Goal: Information Seeking & Learning: Learn about a topic

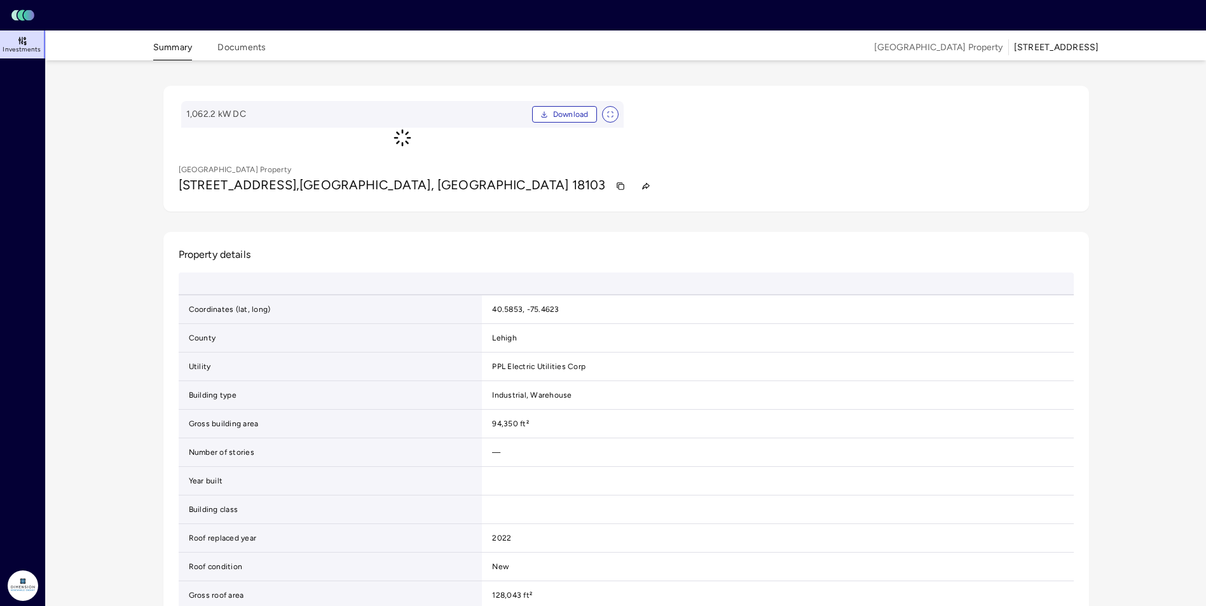
click at [31, 48] on span "Investments" at bounding box center [22, 50] width 38 height 8
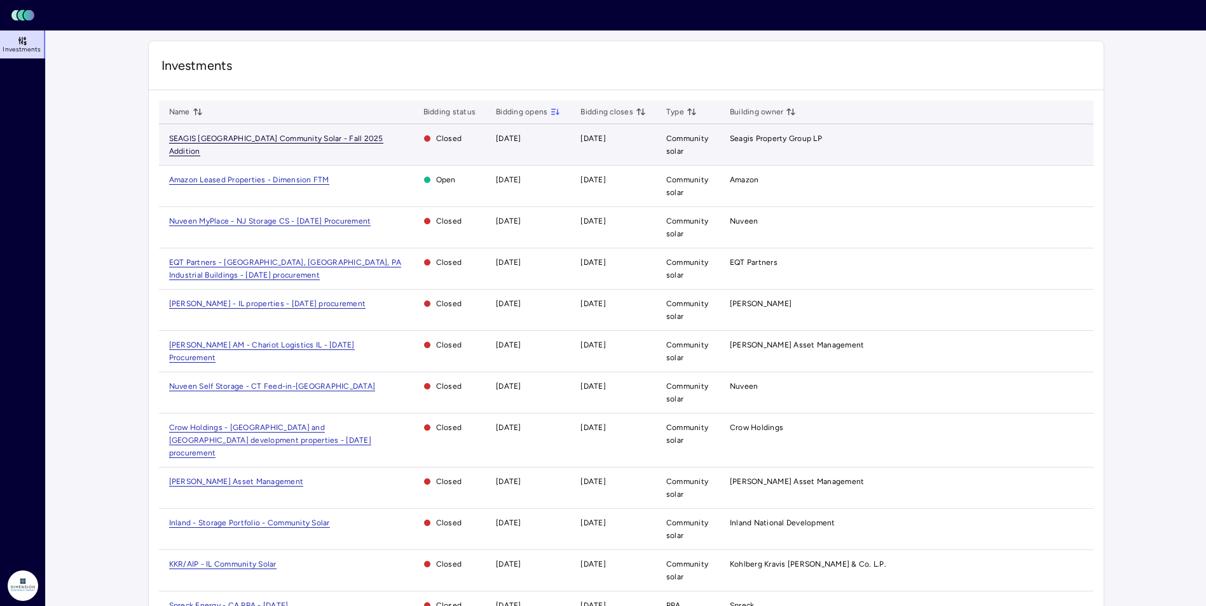
click at [212, 139] on span "SEAGIS [GEOGRAPHIC_DATA] Community Solar - Fall 2025 Addition" at bounding box center [276, 145] width 214 height 22
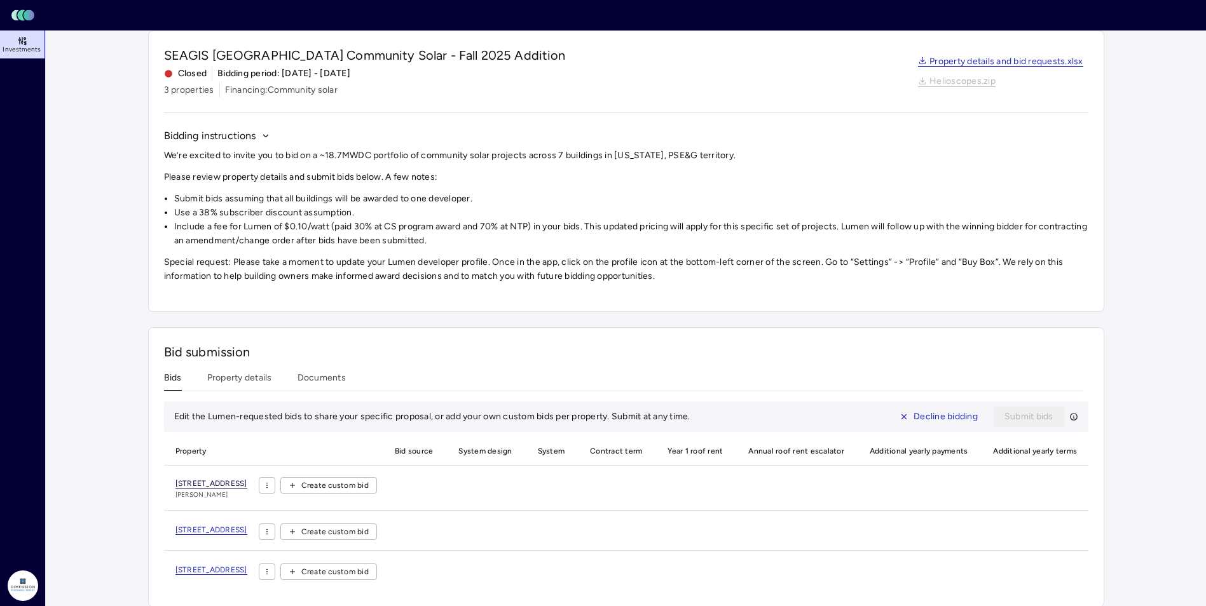
scroll to position [59, 0]
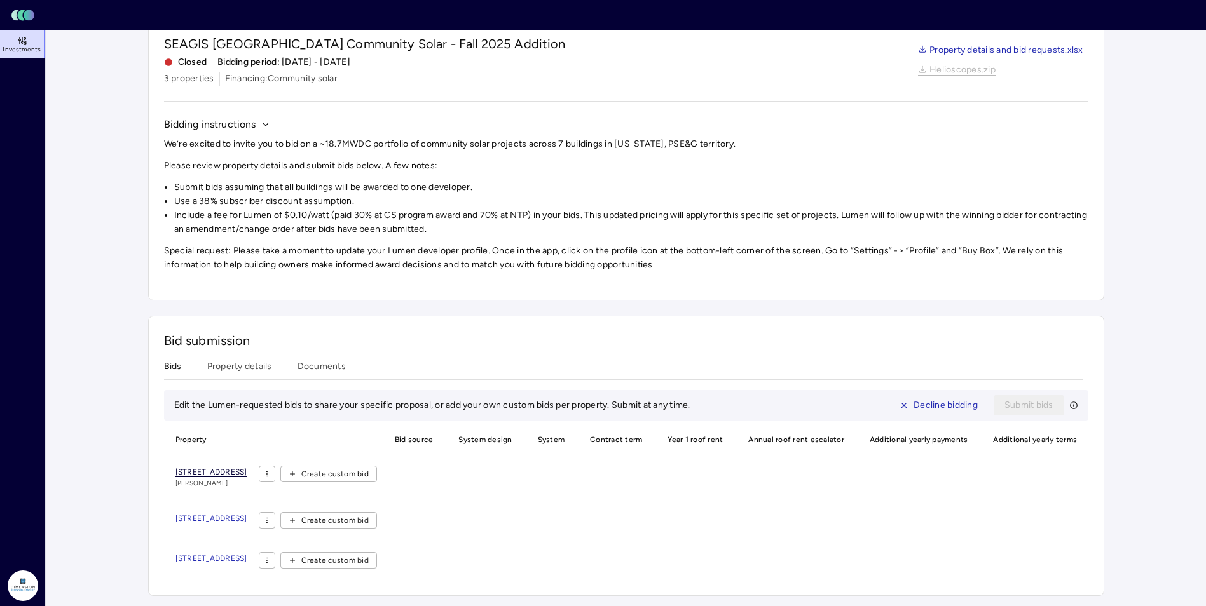
click at [238, 468] on span "[STREET_ADDRESS]" at bounding box center [211, 473] width 72 height 10
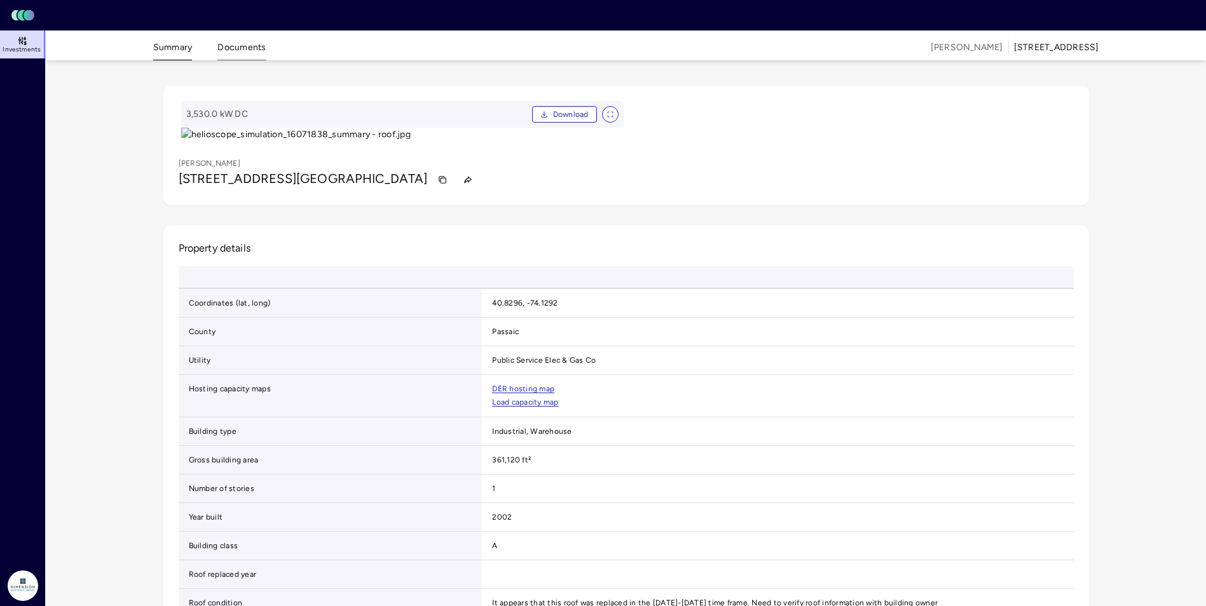
click at [249, 53] on button "Documents" at bounding box center [241, 51] width 48 height 20
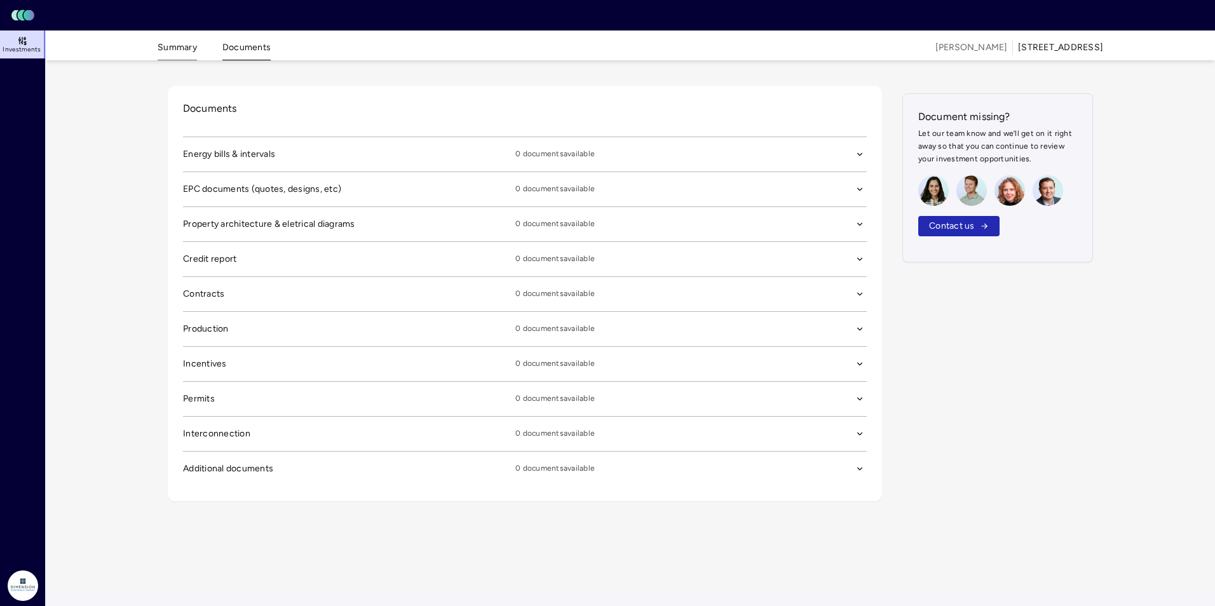
click at [168, 46] on button "Summary" at bounding box center [177, 51] width 39 height 20
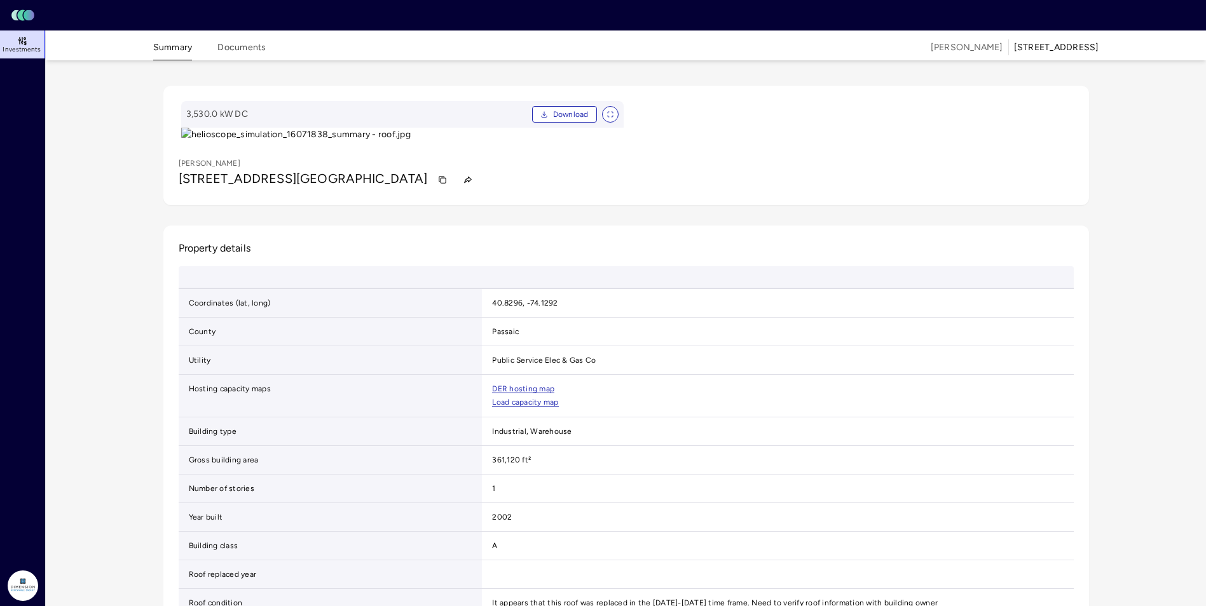
click at [23, 56] on link "Investments" at bounding box center [23, 45] width 46 height 28
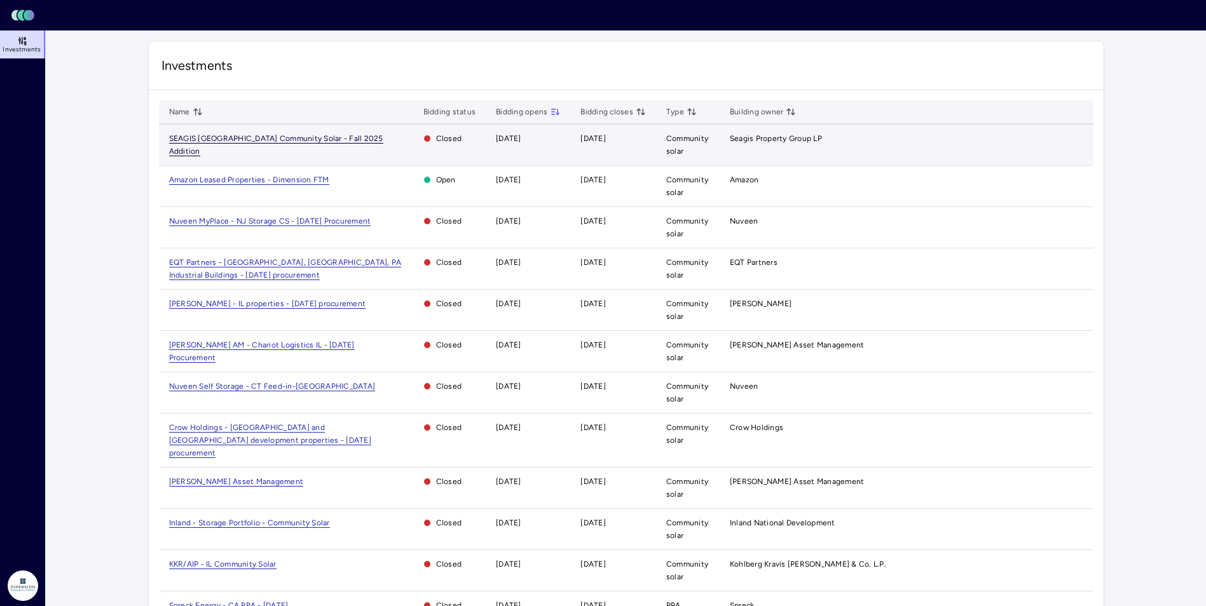
click at [261, 139] on span "SEAGIS [GEOGRAPHIC_DATA] Community Solar - Fall 2025 Addition" at bounding box center [276, 145] width 214 height 22
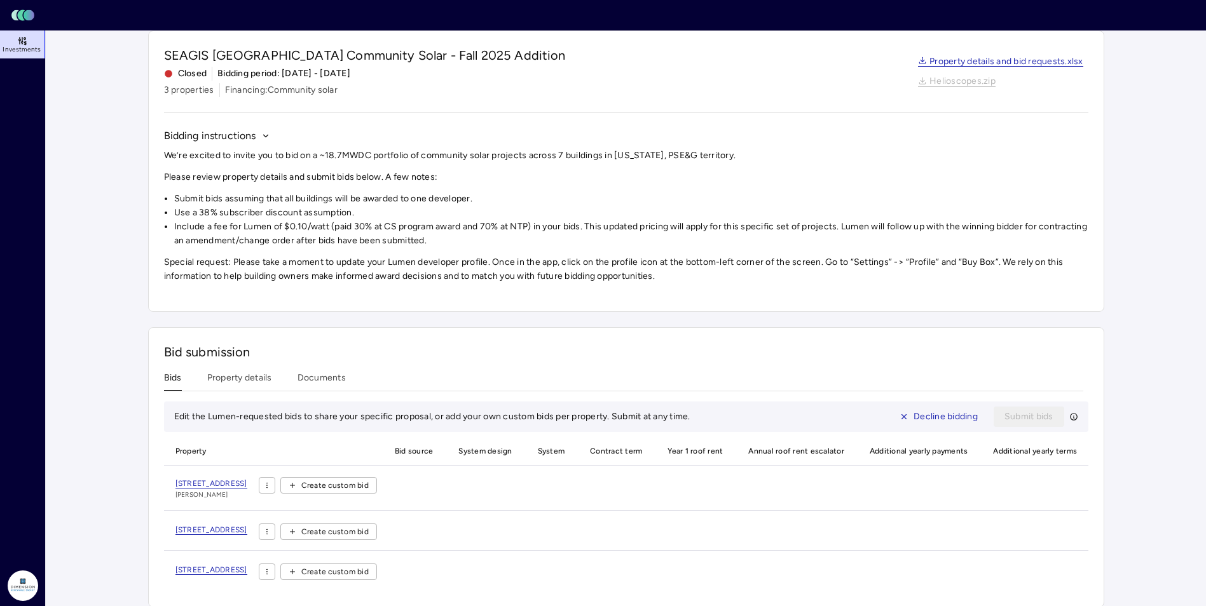
scroll to position [59, 0]
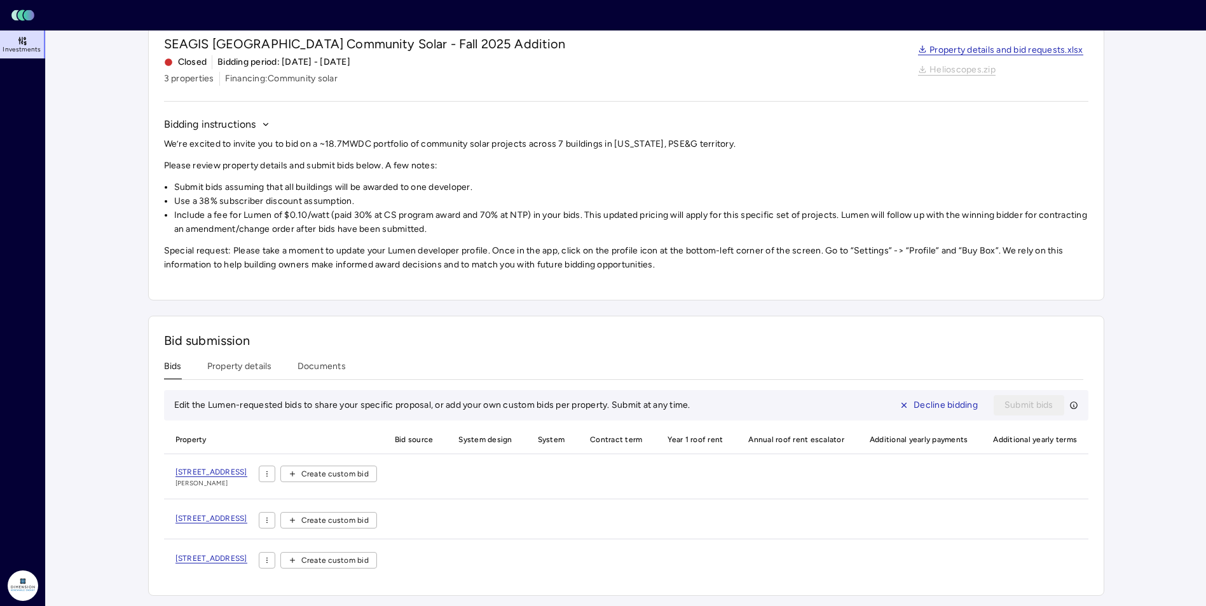
click at [308, 350] on div "Bid submission Bids Property details Documents Edit the Lumen-requested bids to…" at bounding box center [626, 456] width 956 height 280
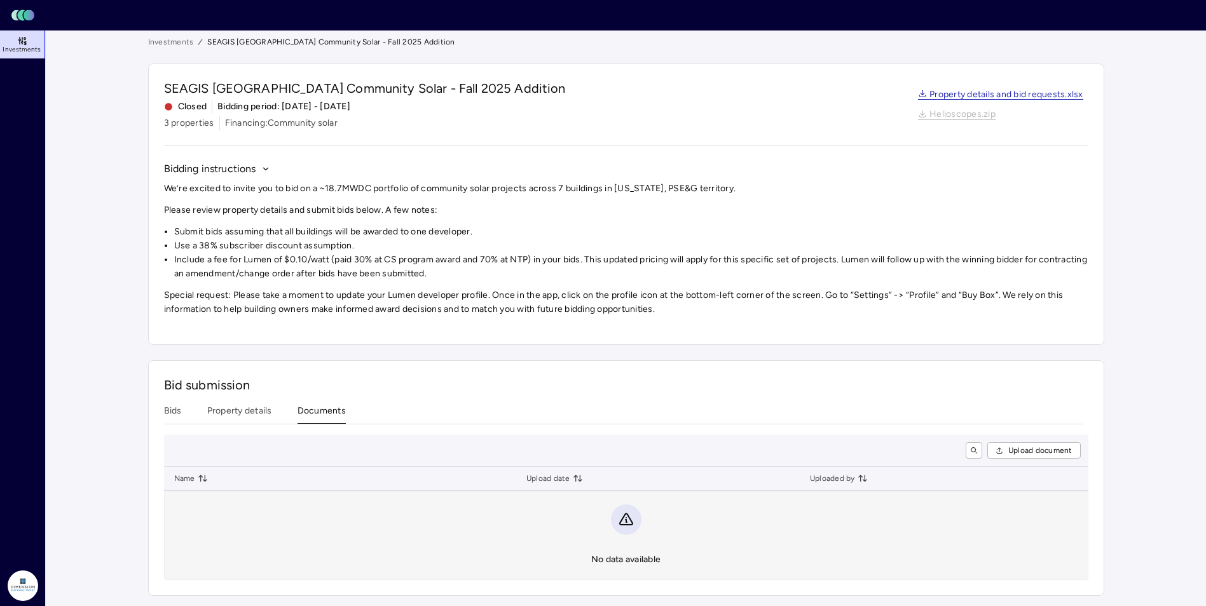
click at [311, 355] on div "Investments SEAGIS [GEOGRAPHIC_DATA] Community Solar - Fall 2025 Addition SEAGI…" at bounding box center [626, 316] width 956 height 561
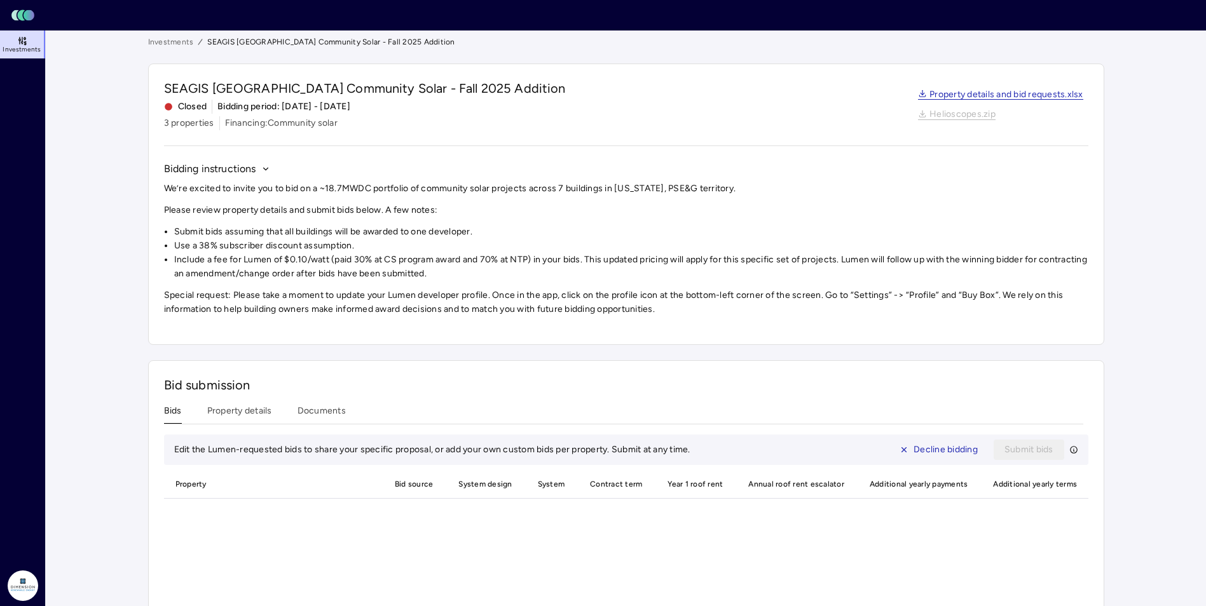
click at [173, 410] on button "Bids" at bounding box center [173, 414] width 18 height 20
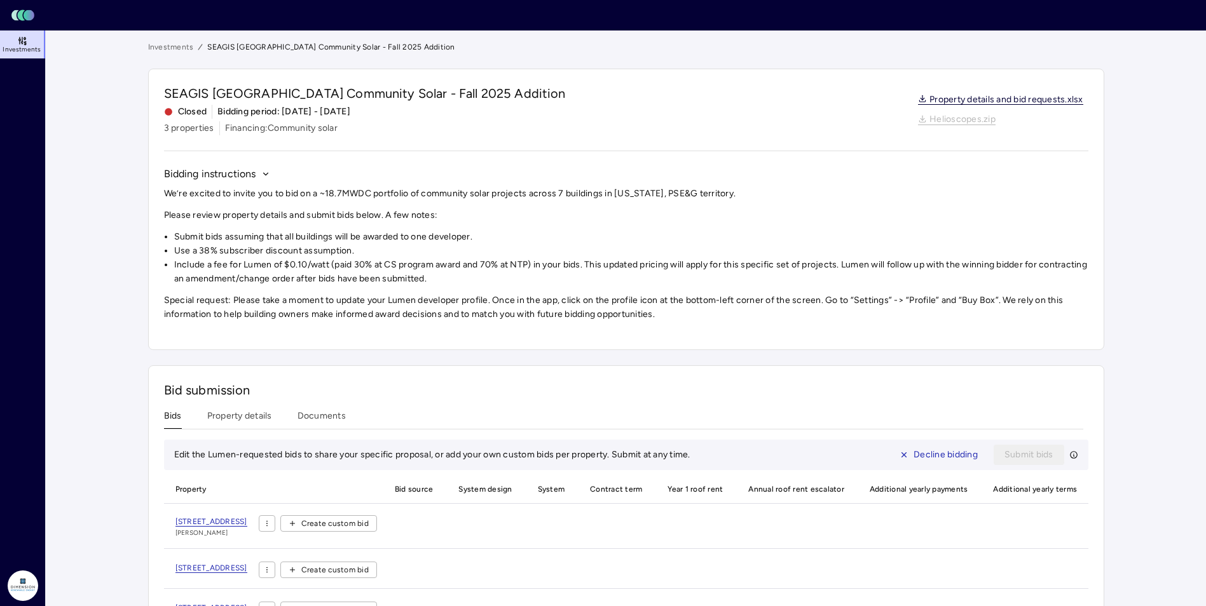
click at [962, 103] on link "Property details and bid requests.xlsx" at bounding box center [1000, 100] width 165 height 10
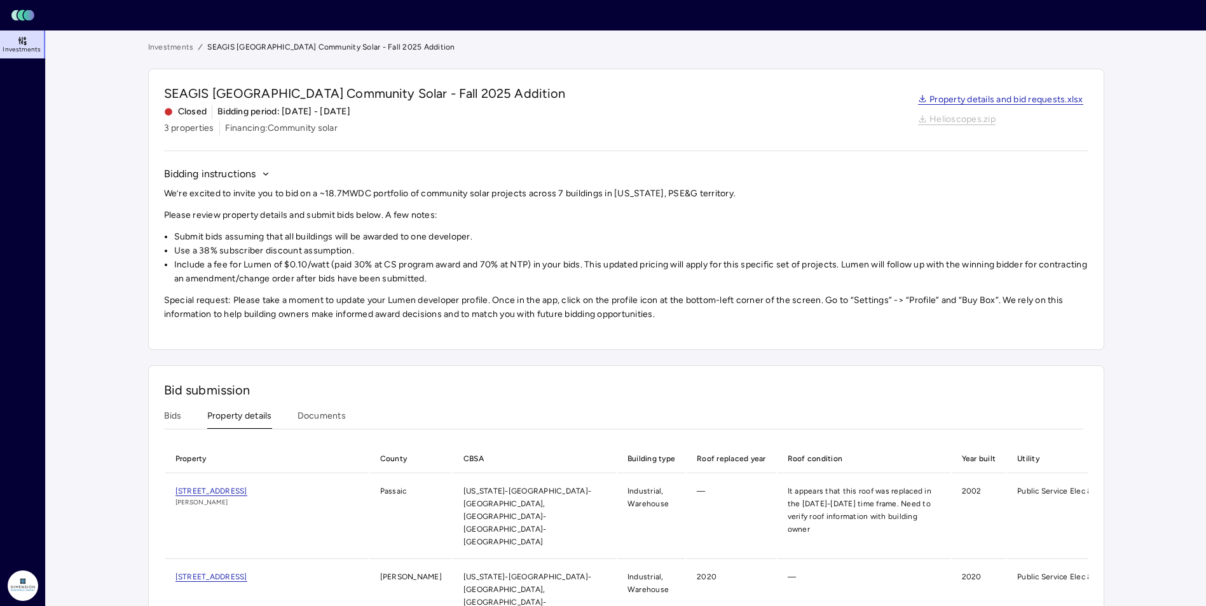
click at [240, 419] on button "Property details" at bounding box center [239, 419] width 65 height 20
click at [228, 492] on span "[STREET_ADDRESS]" at bounding box center [211, 492] width 72 height 10
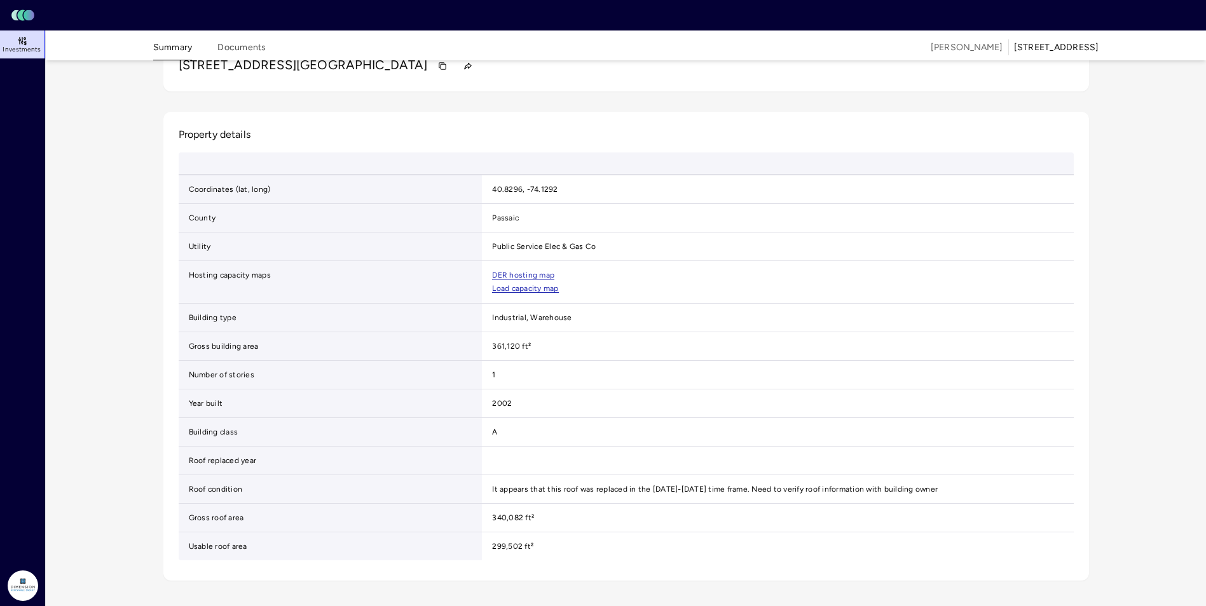
scroll to position [432, 0]
click at [156, 304] on div "3,530.0 kW DC Download [PERSON_NAME] [STREET_ADDRESS] Property details Coordina…" at bounding box center [626, 276] width 956 height 639
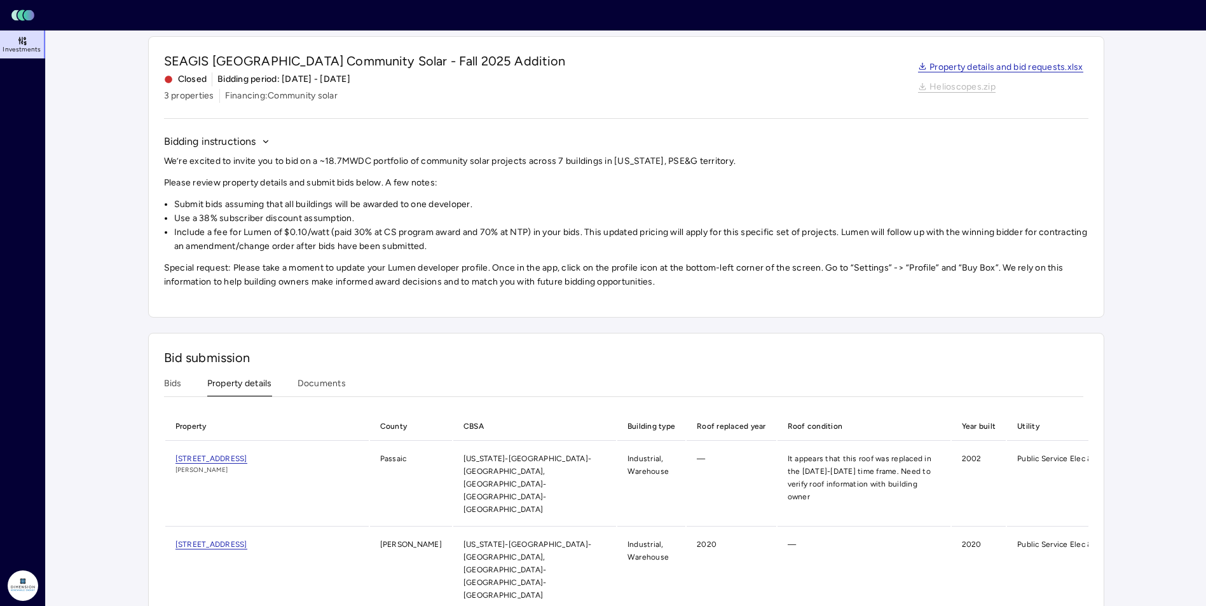
scroll to position [62, 0]
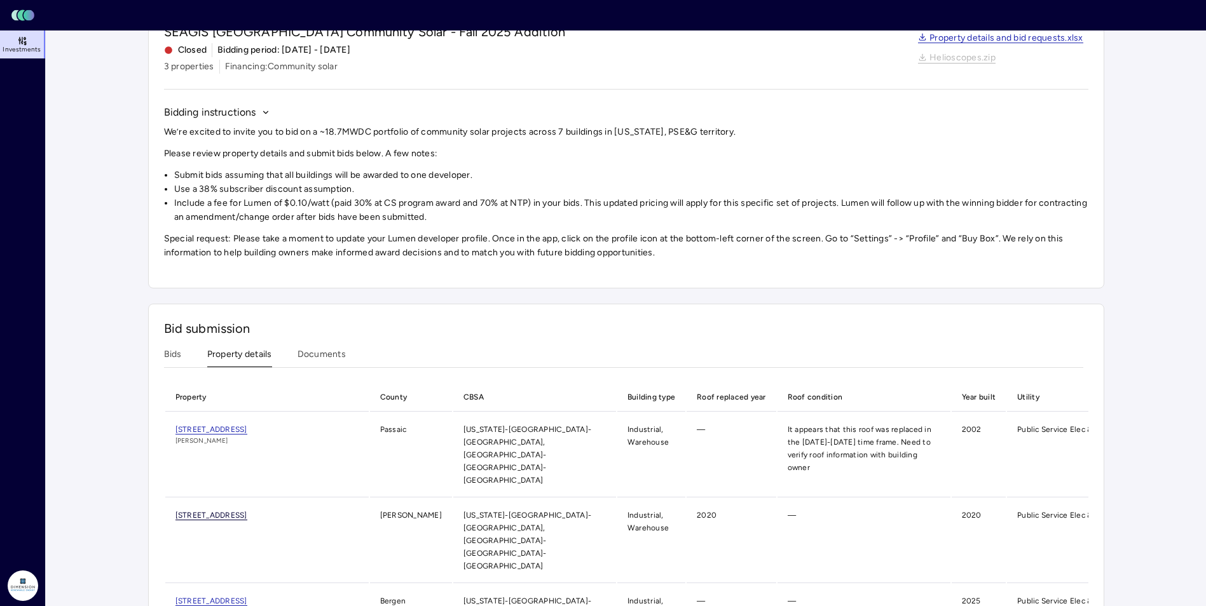
click at [238, 511] on span "[STREET_ADDRESS]" at bounding box center [211, 516] width 72 height 10
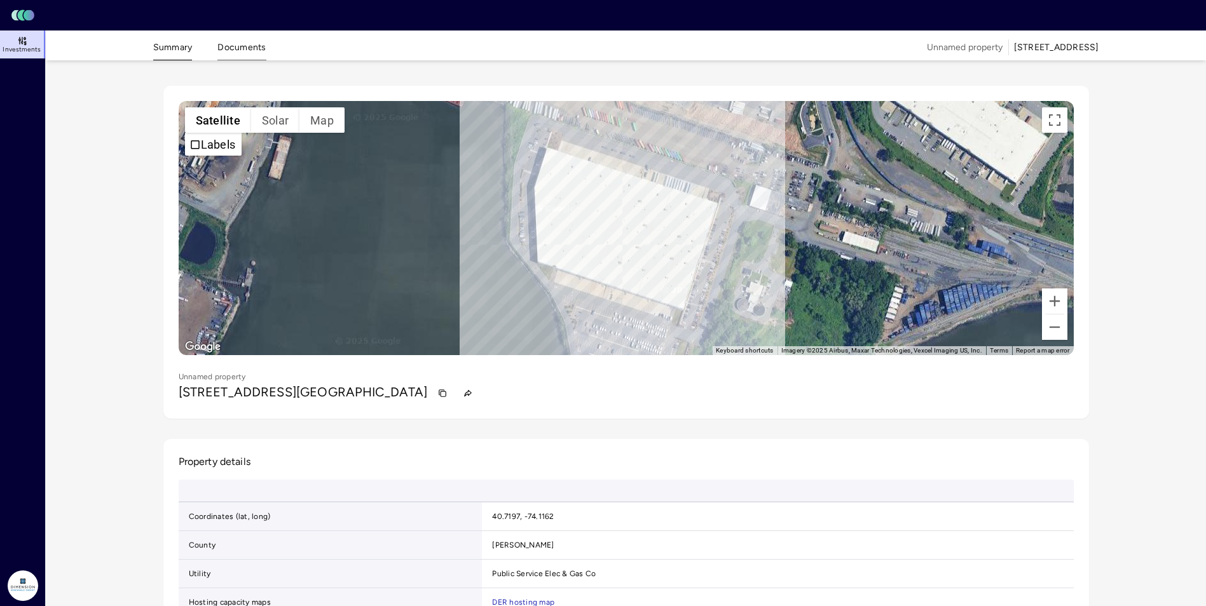
click at [241, 46] on button "Documents" at bounding box center [241, 51] width 48 height 20
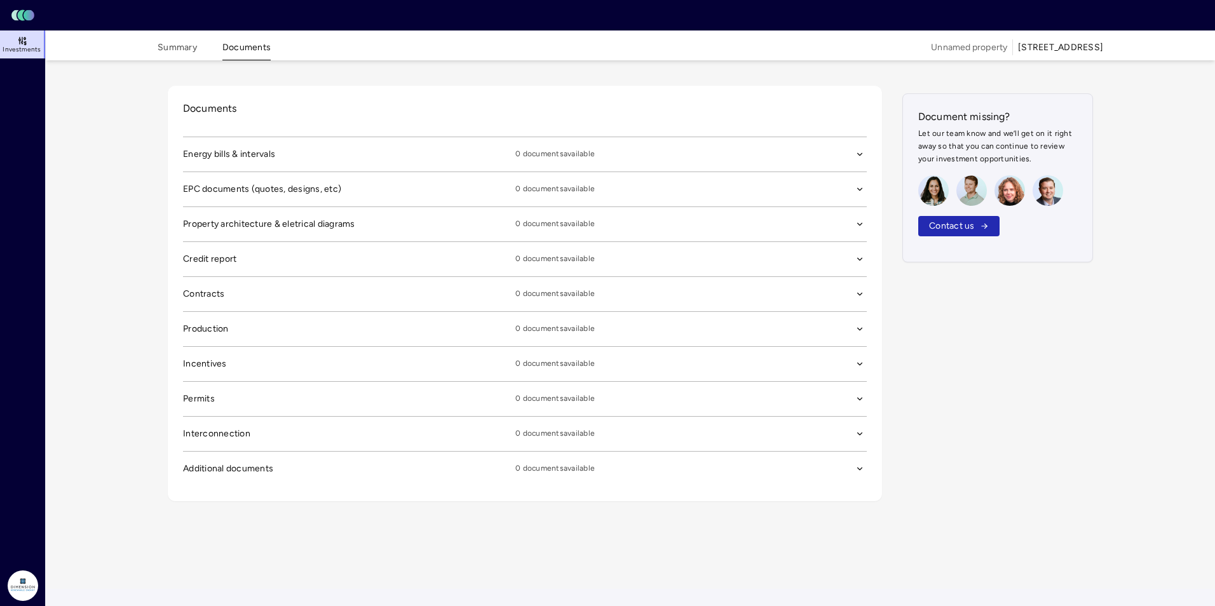
click at [1089, 378] on div "Documents Energy bills & intervals 0 documents available EPC documents (quotes,…" at bounding box center [631, 294] width 956 height 446
click at [161, 41] on button "Summary" at bounding box center [177, 51] width 39 height 20
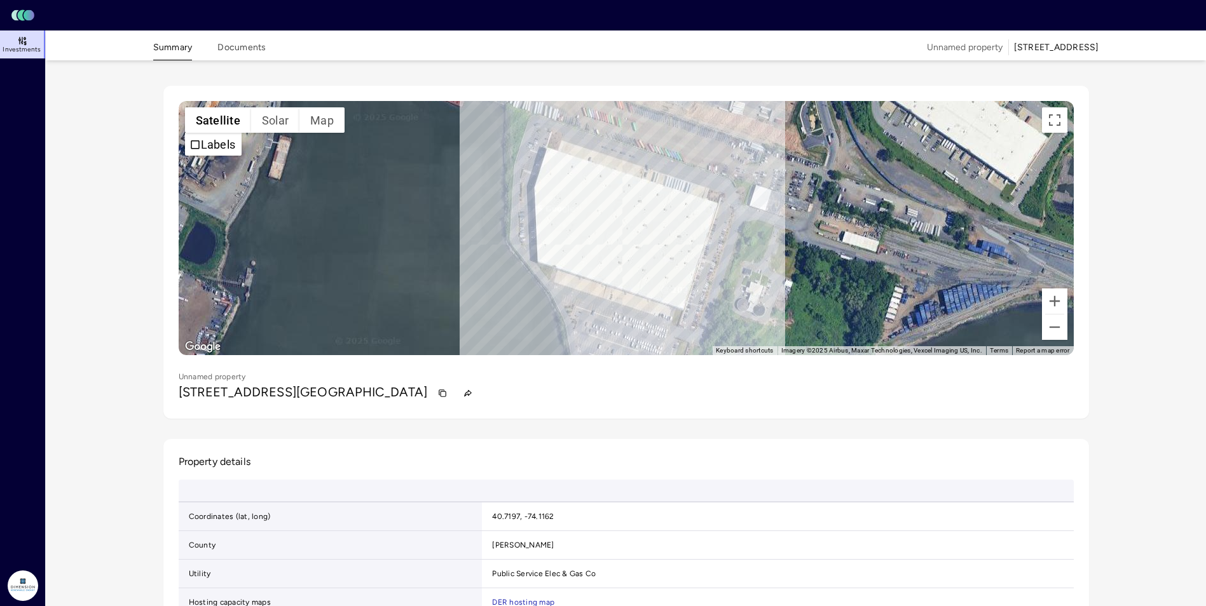
click at [133, 135] on div "Summary Documents Unnamed property [STREET_ADDRESS] ← Move left → Move right ↑ …" at bounding box center [626, 468] width 1160 height 875
drag, startPoint x: 133, startPoint y: 135, endPoint x: 153, endPoint y: 164, distance: 35.3
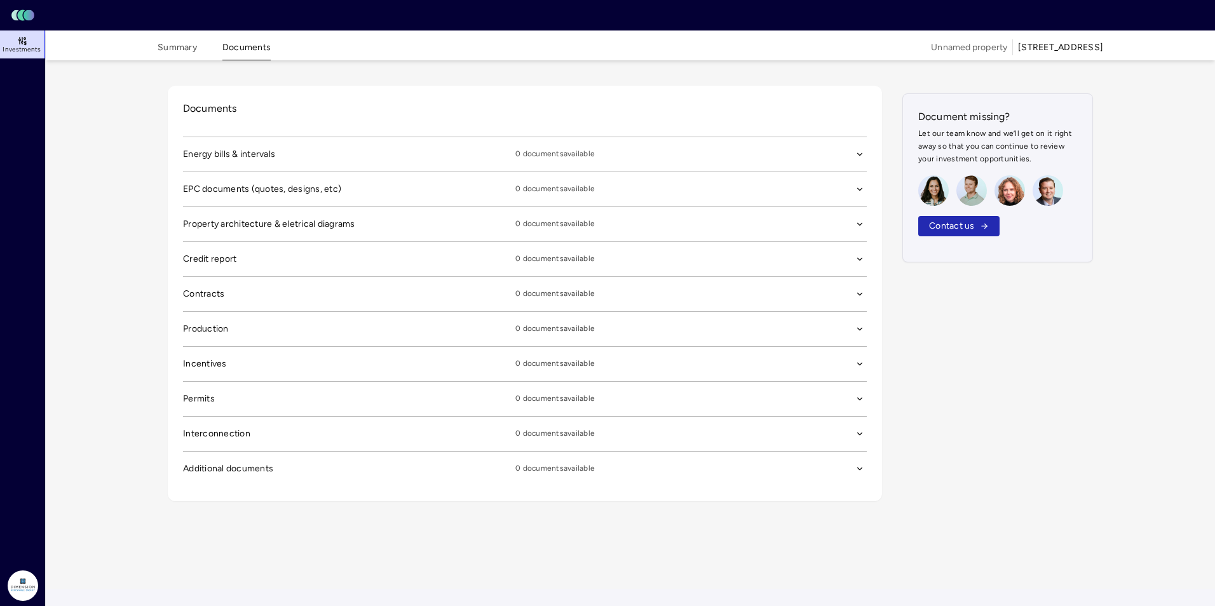
click at [106, 201] on div "Summary Documents Unnamed property [STREET_ADDRESS] Documents Energy bills & in…" at bounding box center [631, 310] width 1170 height 559
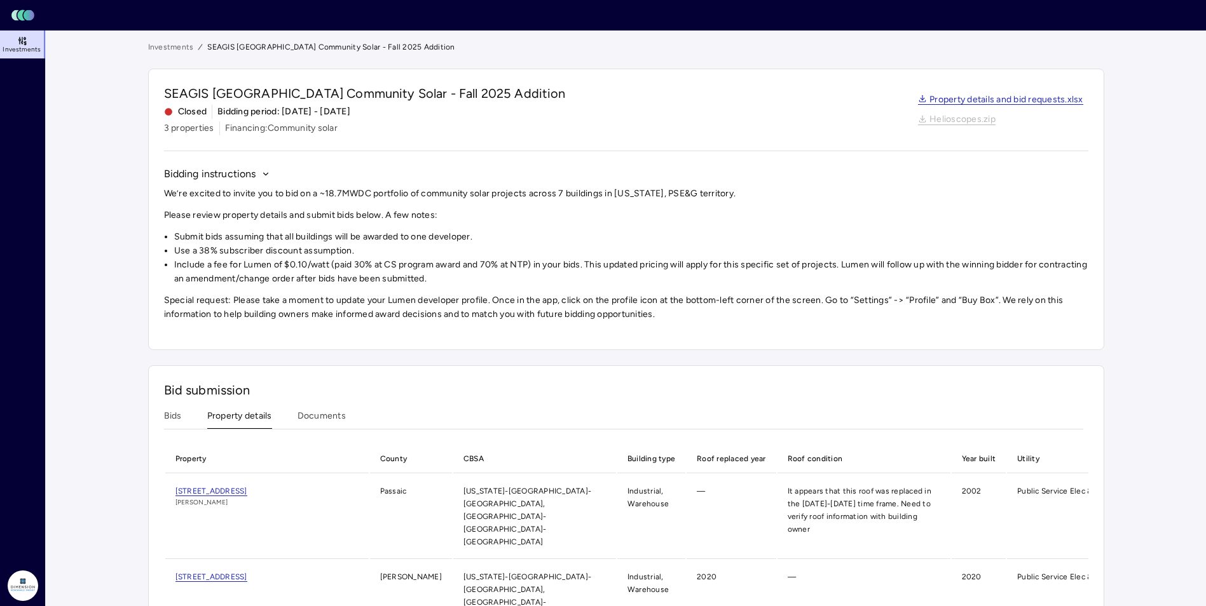
scroll to position [62, 0]
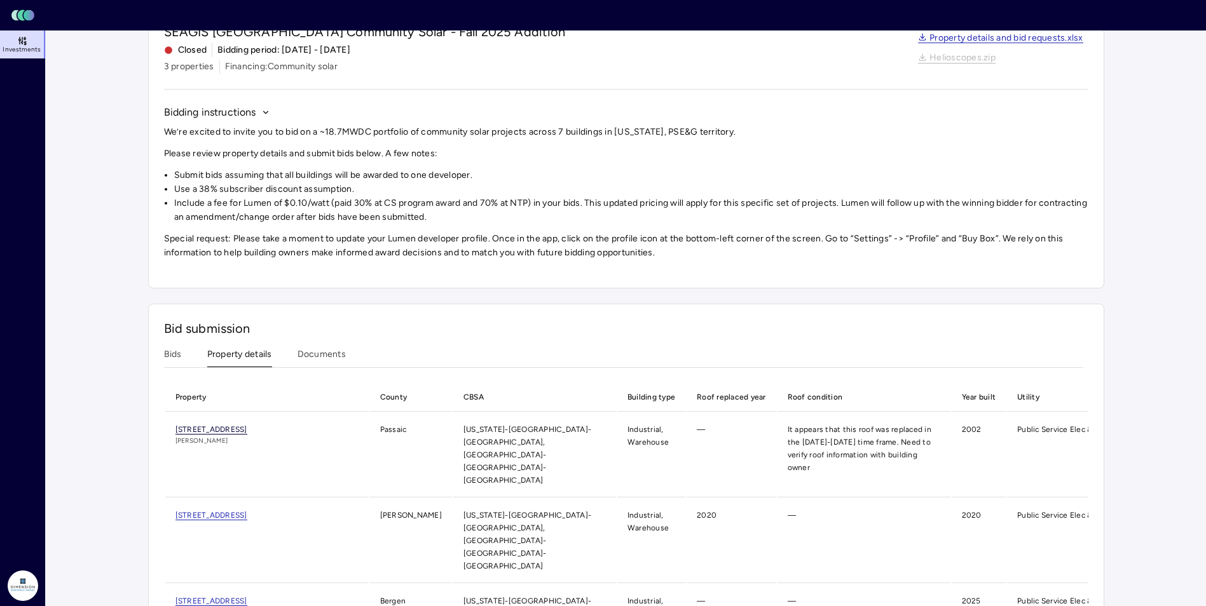
click at [194, 428] on span "[STREET_ADDRESS]" at bounding box center [211, 430] width 72 height 10
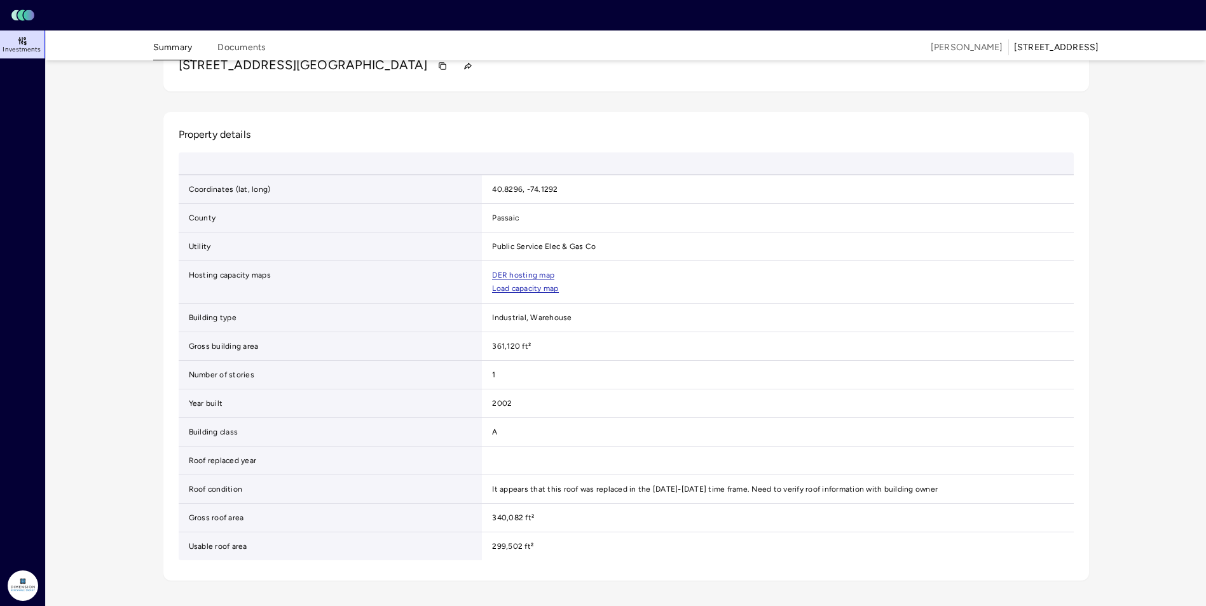
click at [147, 395] on div "3,530.0 kW DC Download [PERSON_NAME] [STREET_ADDRESS] Property details Coordina…" at bounding box center [626, 277] width 976 height 660
drag, startPoint x: 147, startPoint y: 395, endPoint x: 154, endPoint y: 393, distance: 7.7
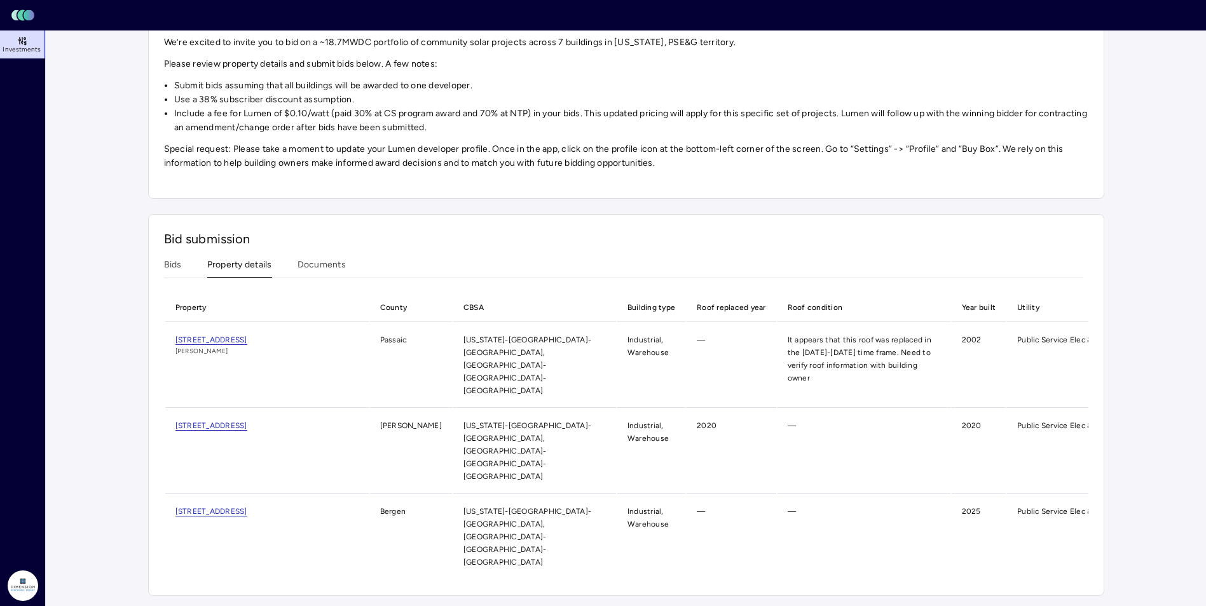
scroll to position [62, 0]
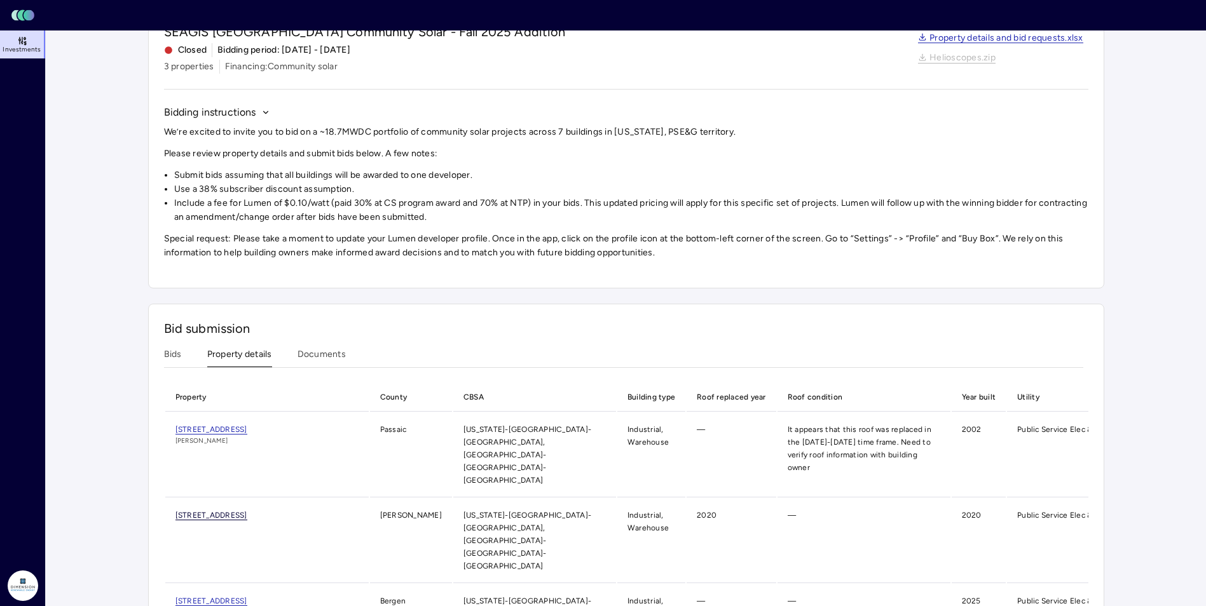
click at [228, 511] on span "[STREET_ADDRESS]" at bounding box center [211, 516] width 72 height 10
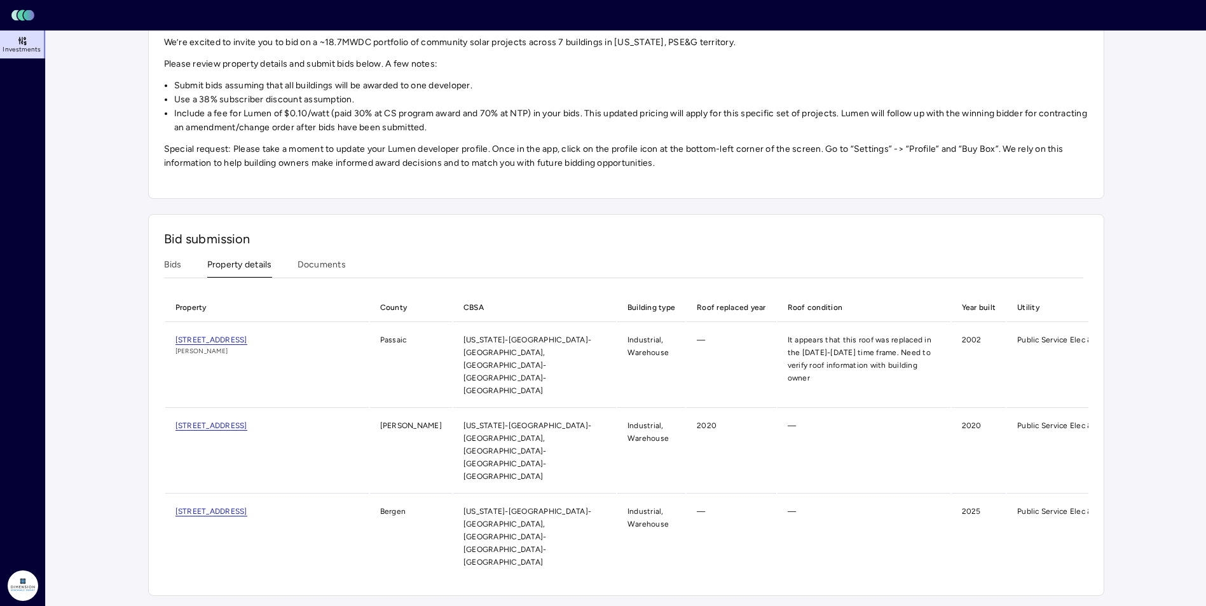
scroll to position [62, 0]
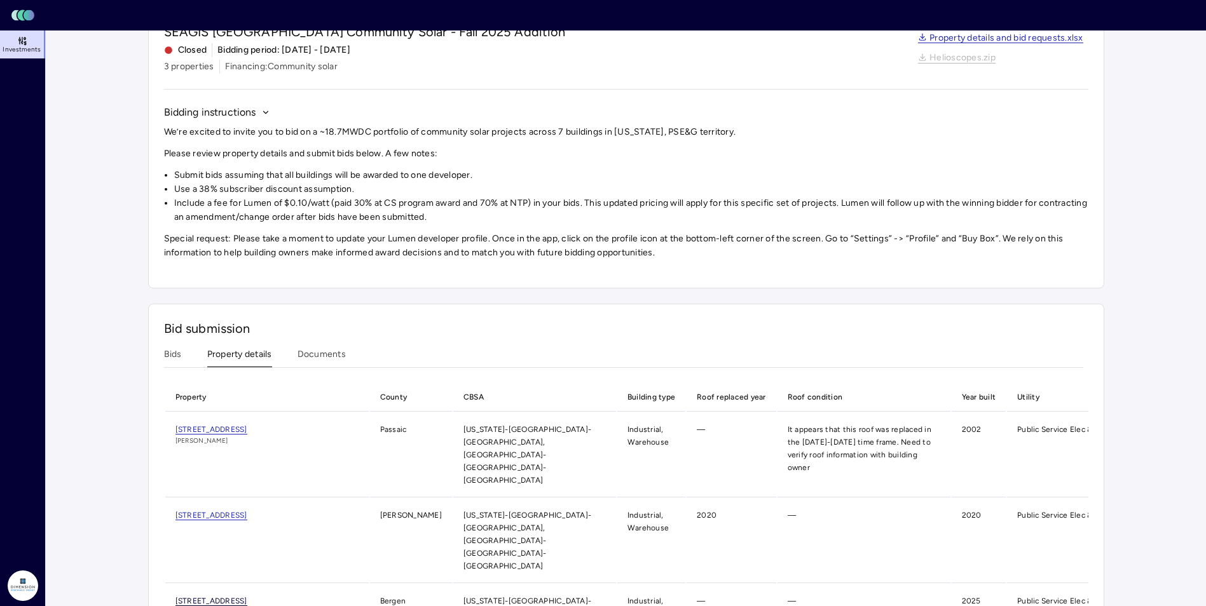
click at [232, 597] on span "[STREET_ADDRESS]" at bounding box center [211, 602] width 72 height 10
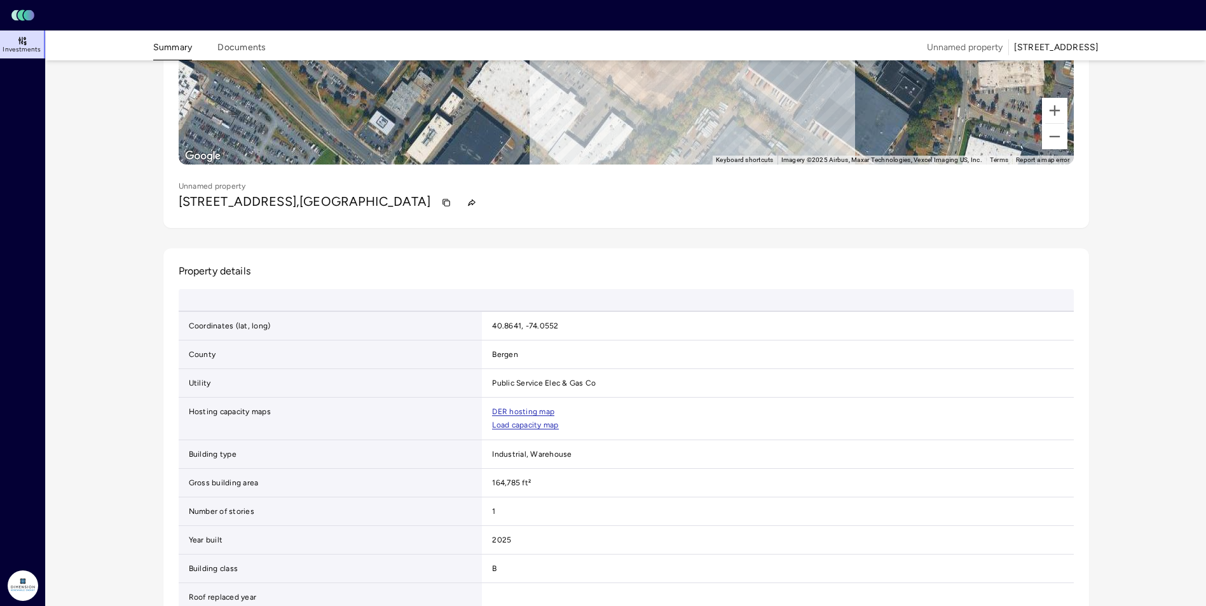
scroll to position [299, 0]
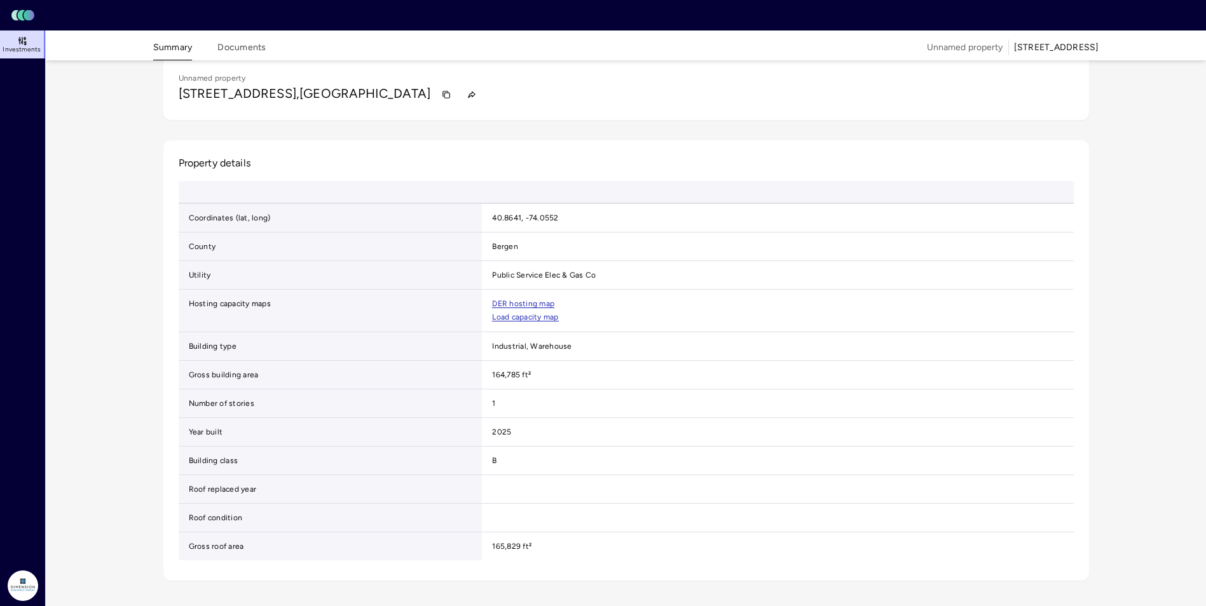
click at [150, 270] on div "← Move left → Move right ↑ Move up ↓ Move down + Zoom in - Zoom out Home Jump l…" at bounding box center [626, 184] width 956 height 824
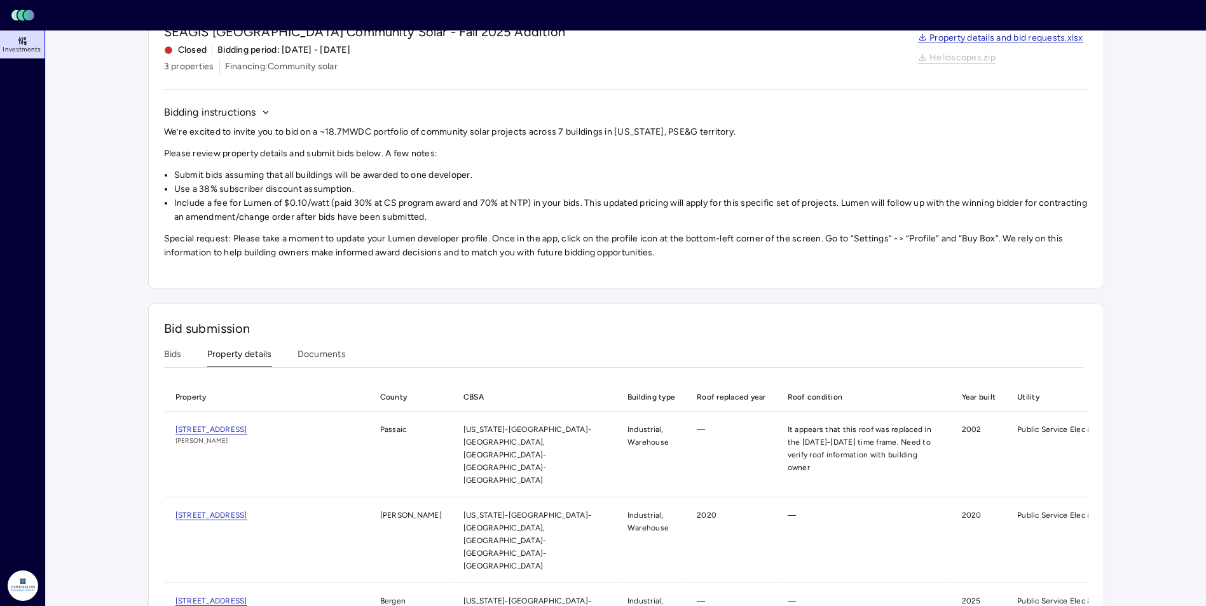
click at [255, 111] on span "Bidding instructions" at bounding box center [210, 112] width 92 height 15
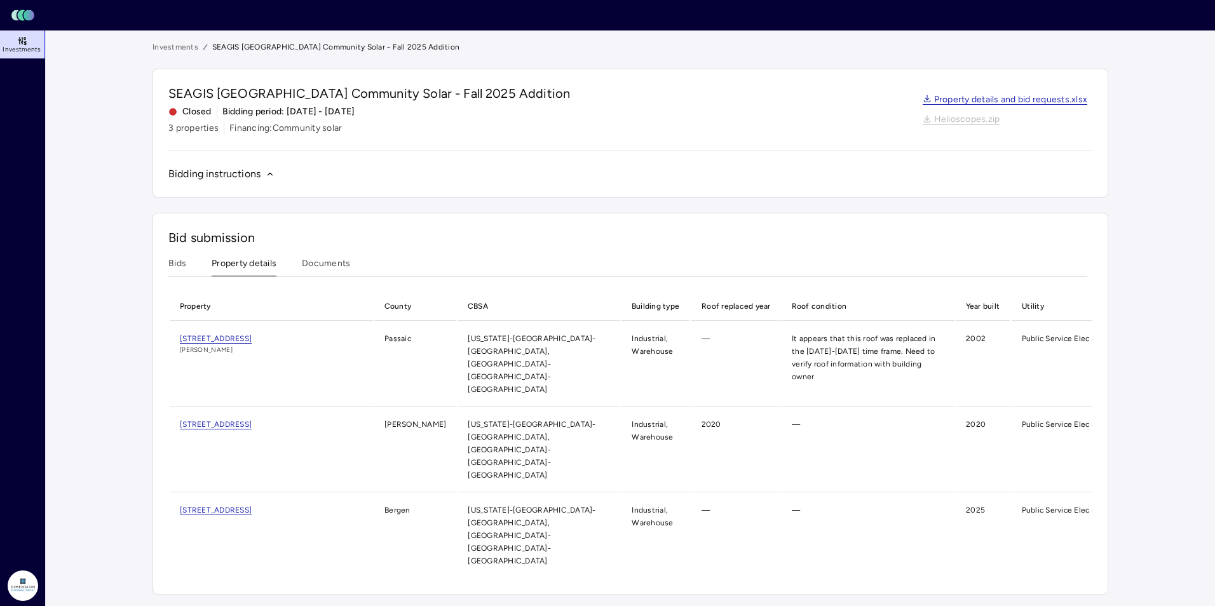
click at [257, 181] on span "Bidding instructions" at bounding box center [214, 174] width 92 height 15
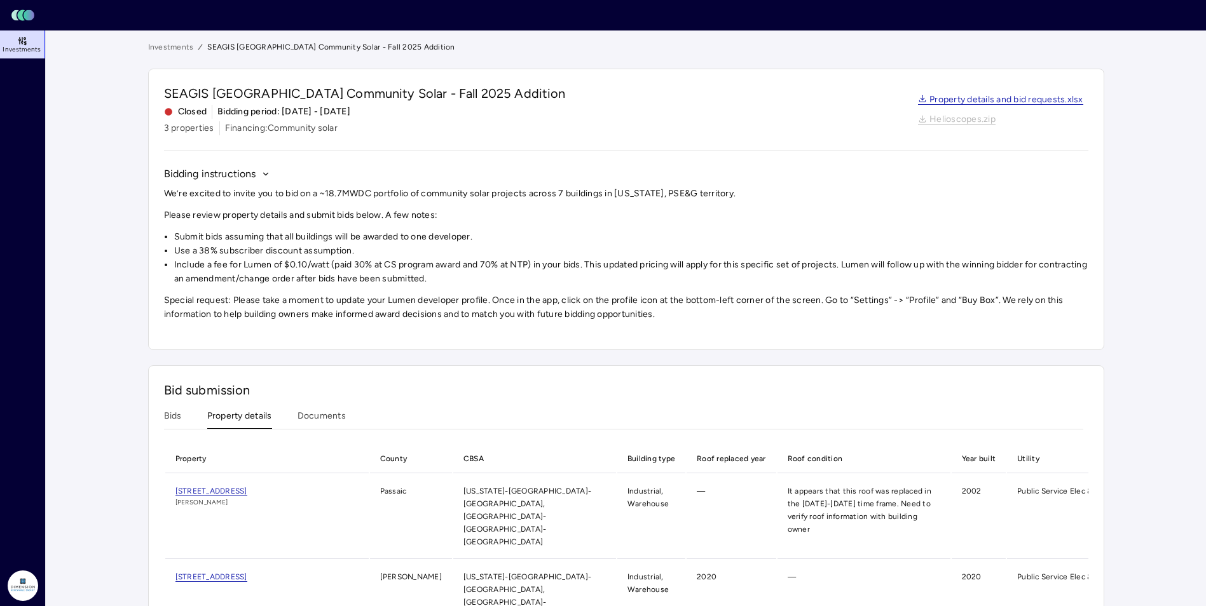
click at [182, 417] on div "Bids Property details Documents" at bounding box center [623, 419] width 919 height 20
click at [178, 416] on button "Bids" at bounding box center [173, 419] width 18 height 20
